Goal: Find contact information

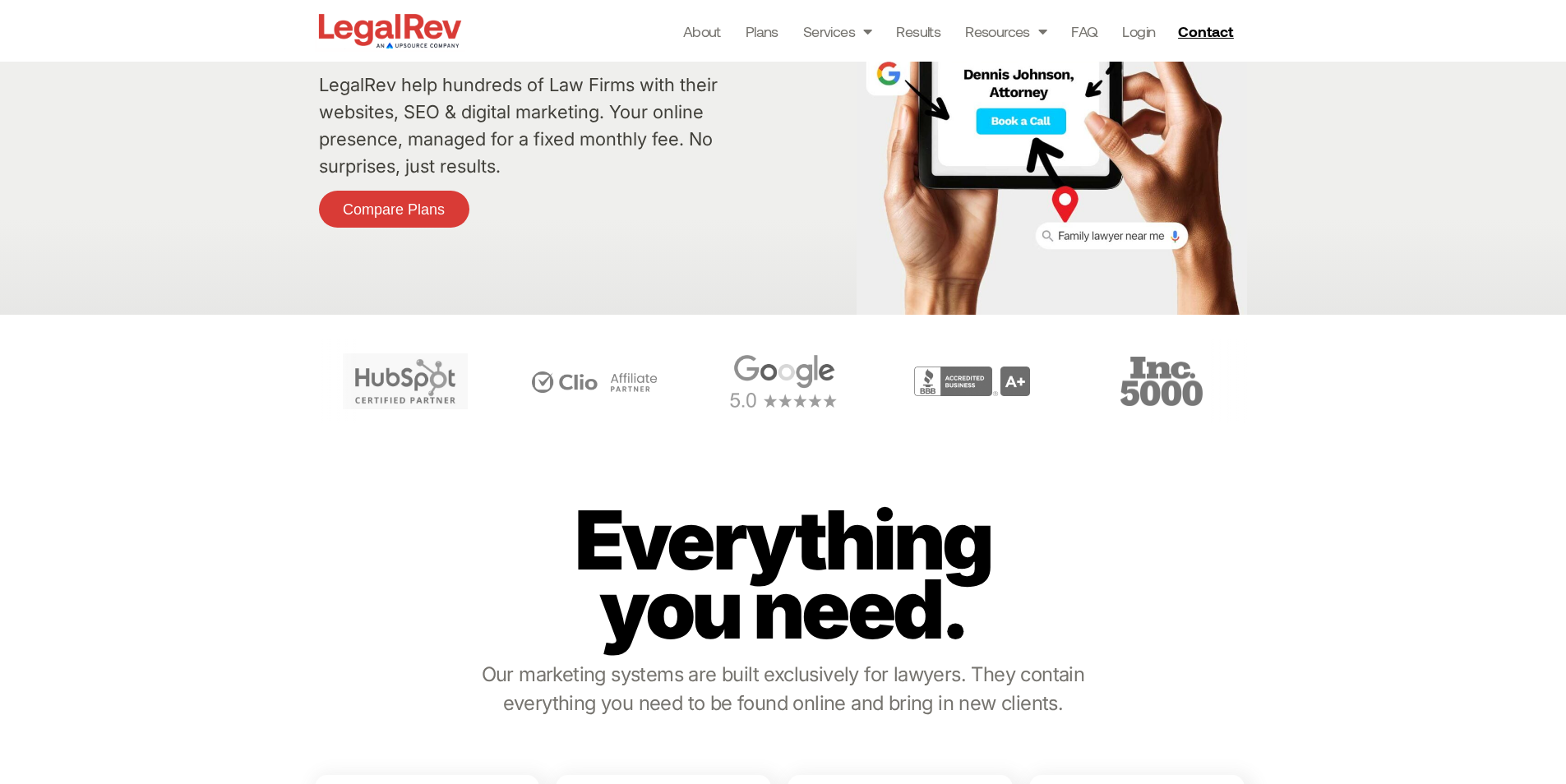
scroll to position [328, 0]
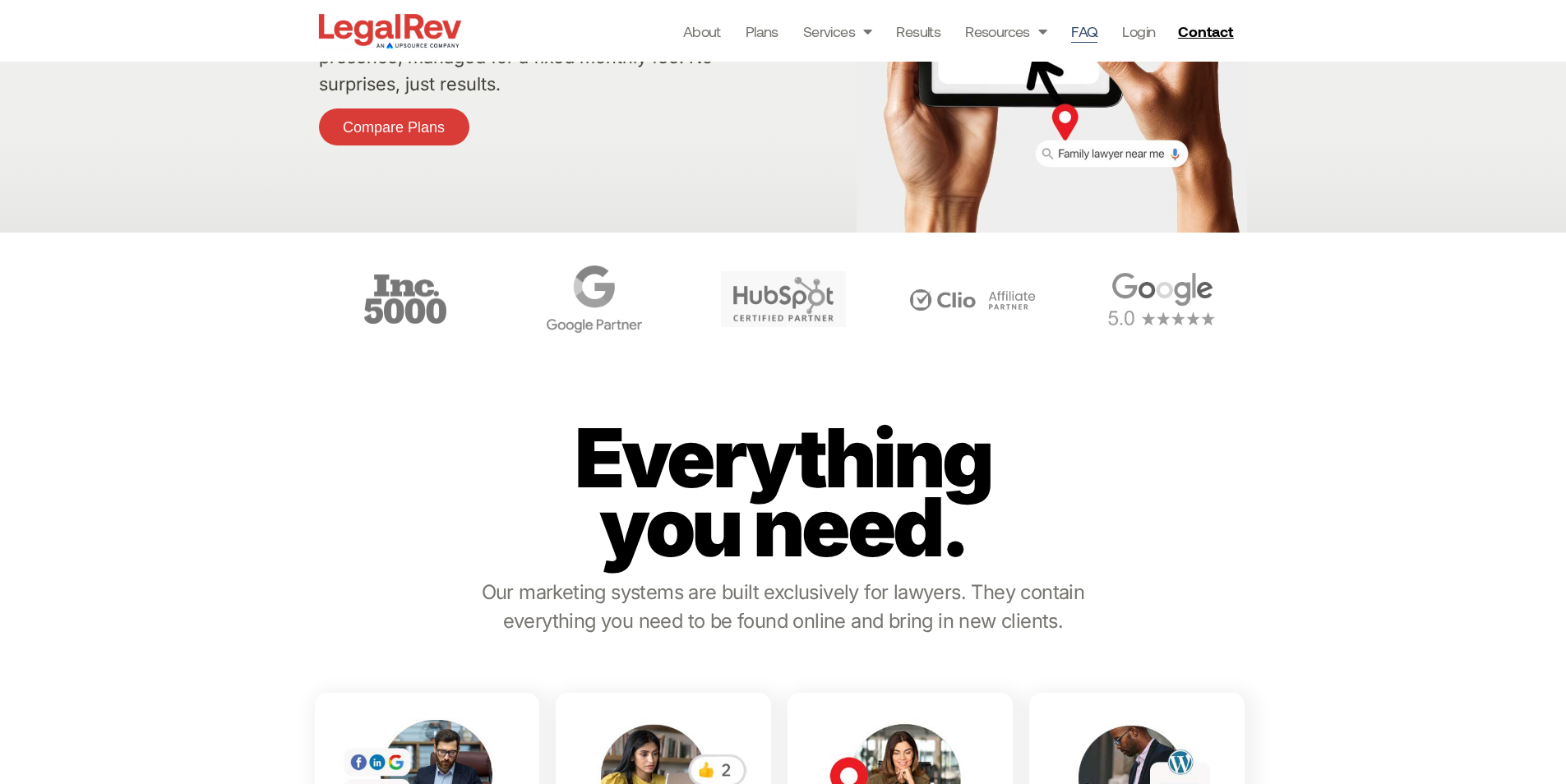
click at [1078, 37] on link "FAQ" at bounding box center [1084, 31] width 26 height 23
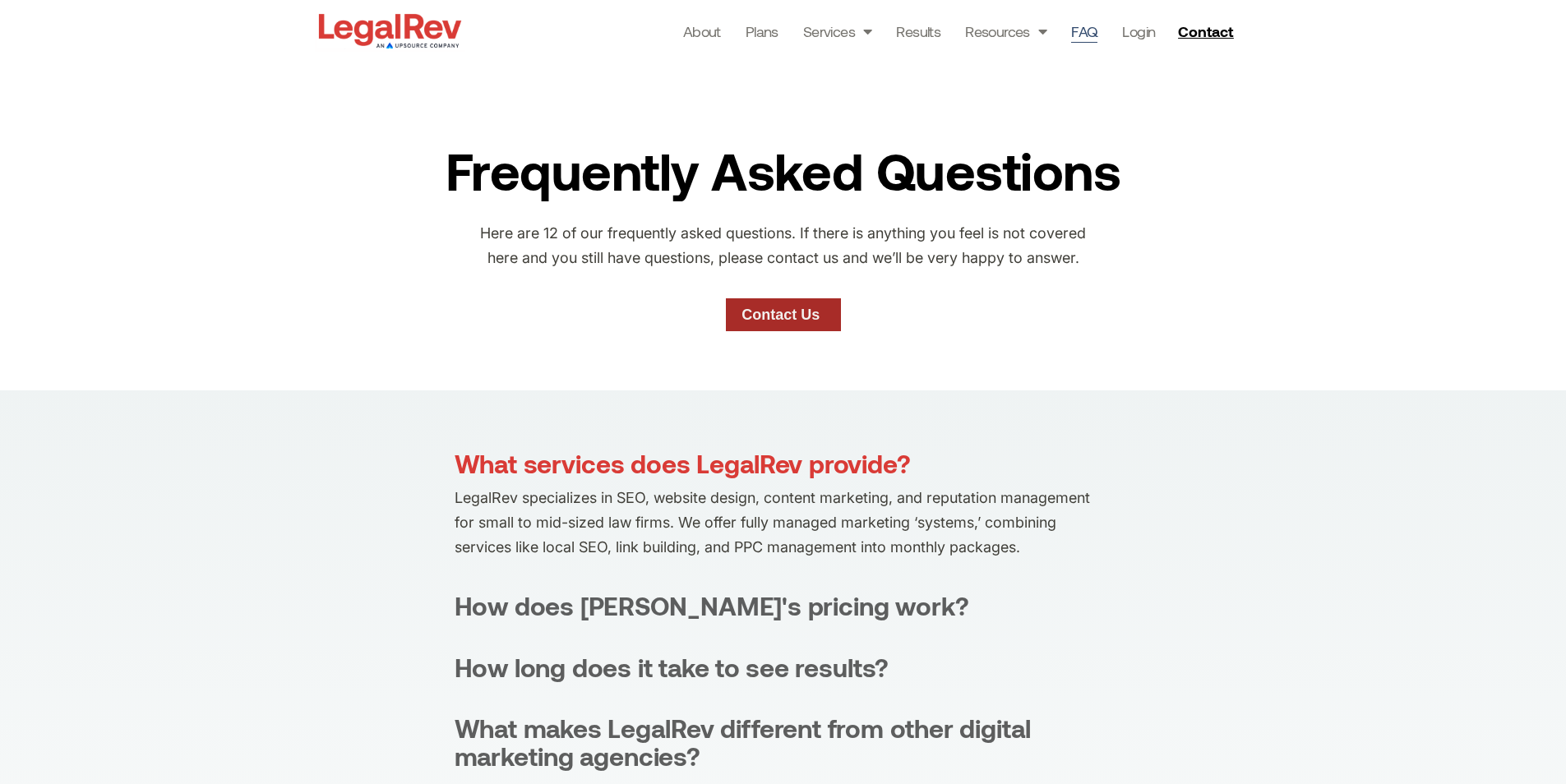
click at [741, 304] on link "Contact Us" at bounding box center [783, 314] width 115 height 33
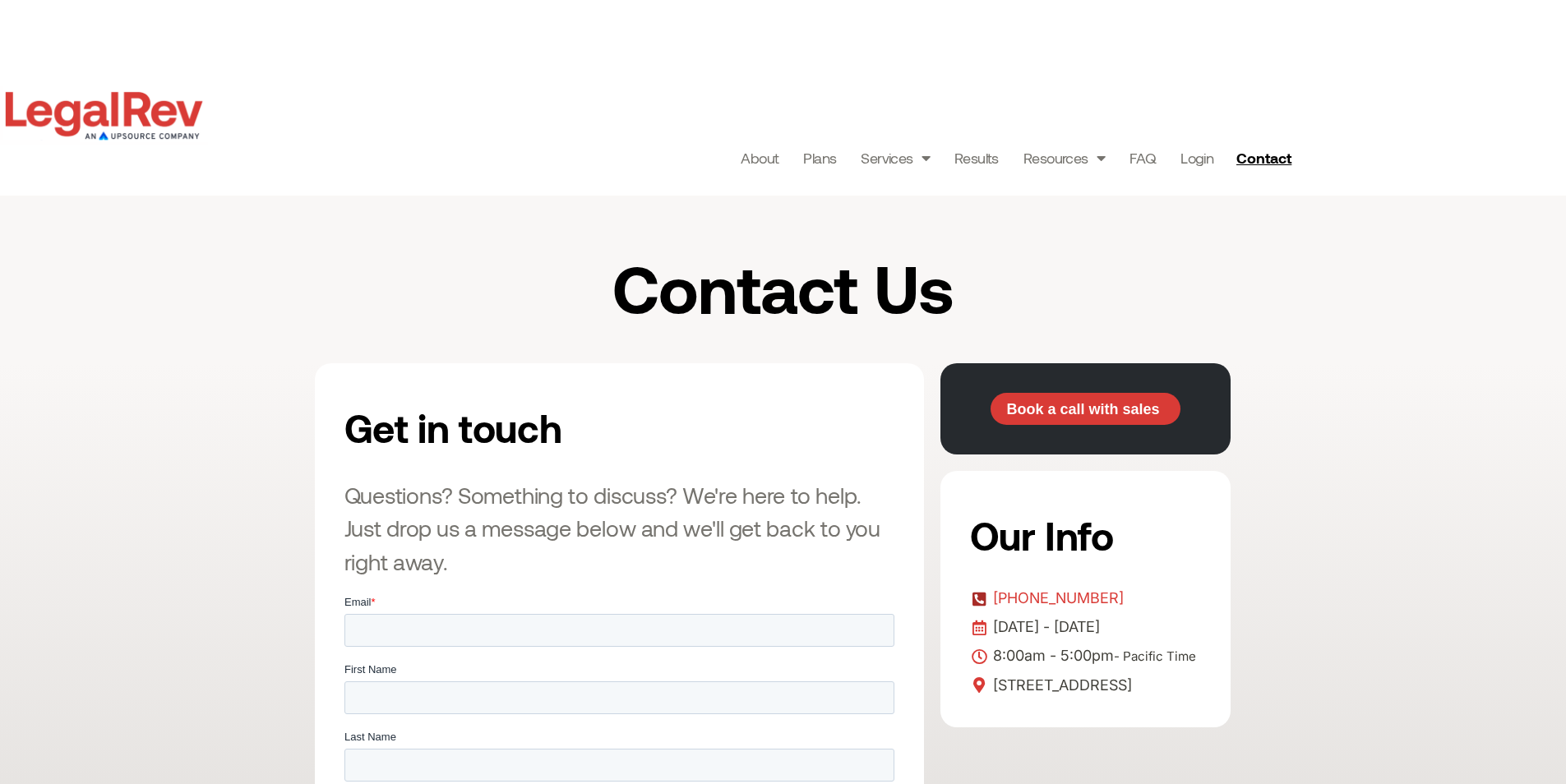
click at [1069, 590] on span "[PHONE_NUMBER]" at bounding box center [1056, 598] width 135 height 24
